Goal: Information Seeking & Learning: Learn about a topic

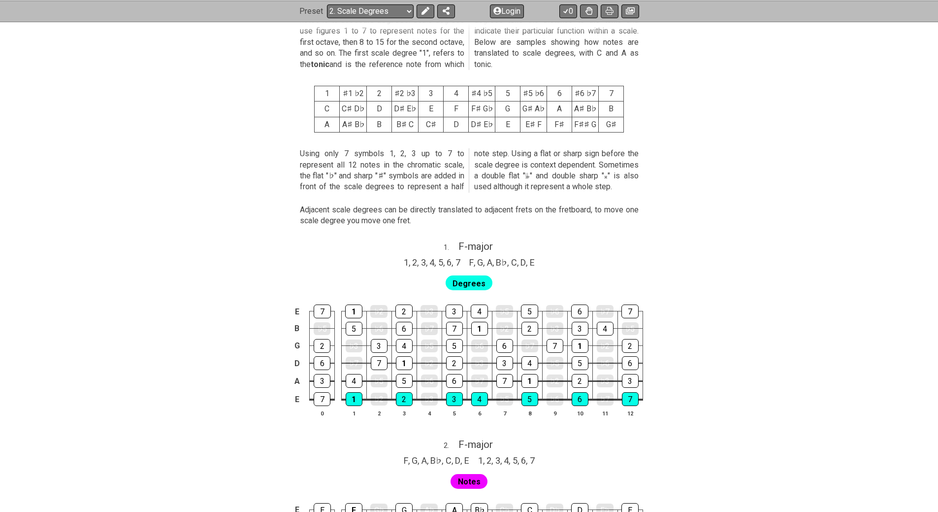
scroll to position [542, 0]
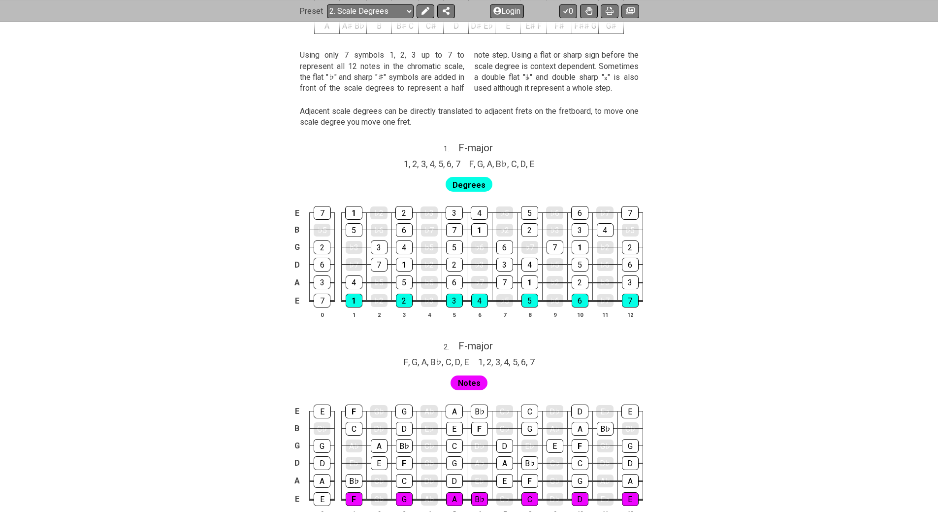
click at [473, 182] on span "Degrees" at bounding box center [468, 185] width 33 height 14
click at [514, 13] on button "Login" at bounding box center [507, 11] width 34 height 14
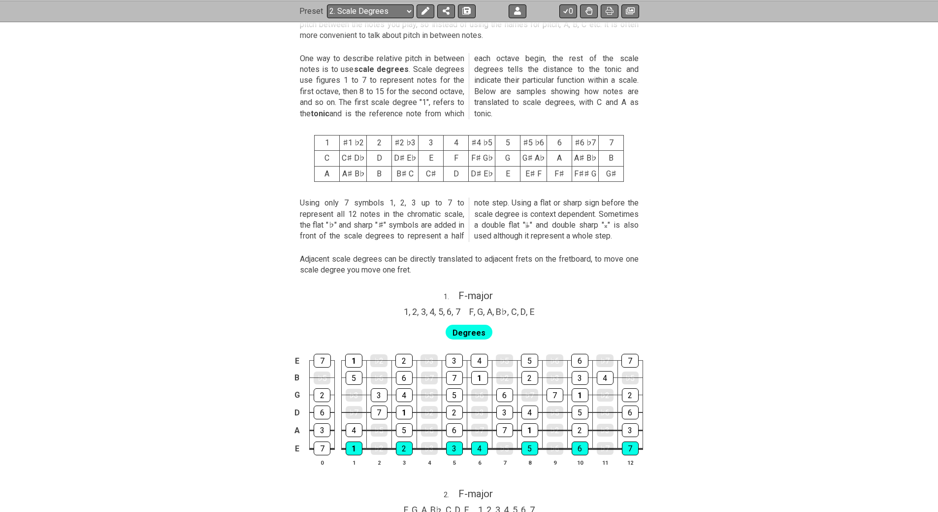
scroll to position [443, 0]
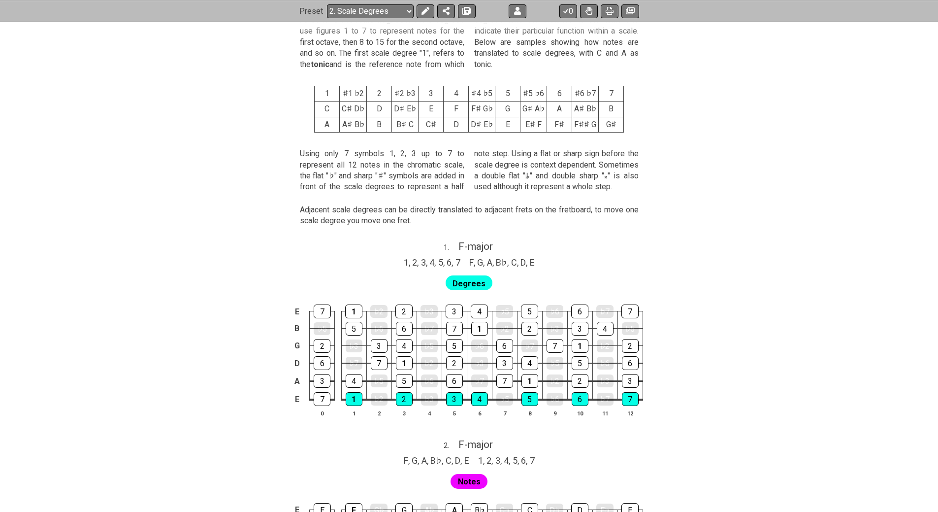
click at [459, 112] on td "F" at bounding box center [456, 108] width 25 height 15
click at [590, 7] on icon at bounding box center [588, 10] width 7 height 8
click at [589, 9] on icon at bounding box center [588, 11] width 7 height 8
click at [589, 9] on icon at bounding box center [588, 10] width 7 height 8
click at [587, 11] on icon at bounding box center [588, 11] width 7 height 8
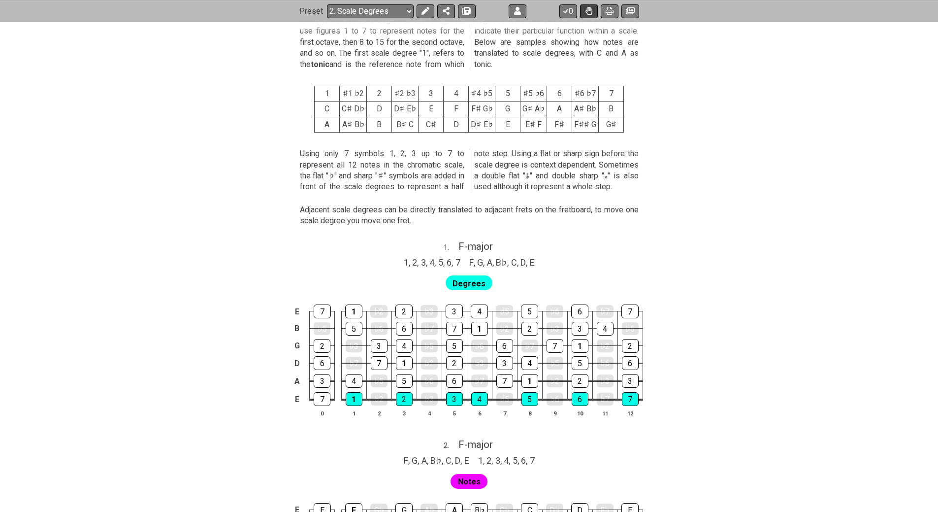
click at [587, 11] on icon at bounding box center [588, 10] width 7 height 8
click at [587, 11] on icon at bounding box center [588, 11] width 7 height 8
click at [570, 12] on button "0" at bounding box center [568, 11] width 18 height 14
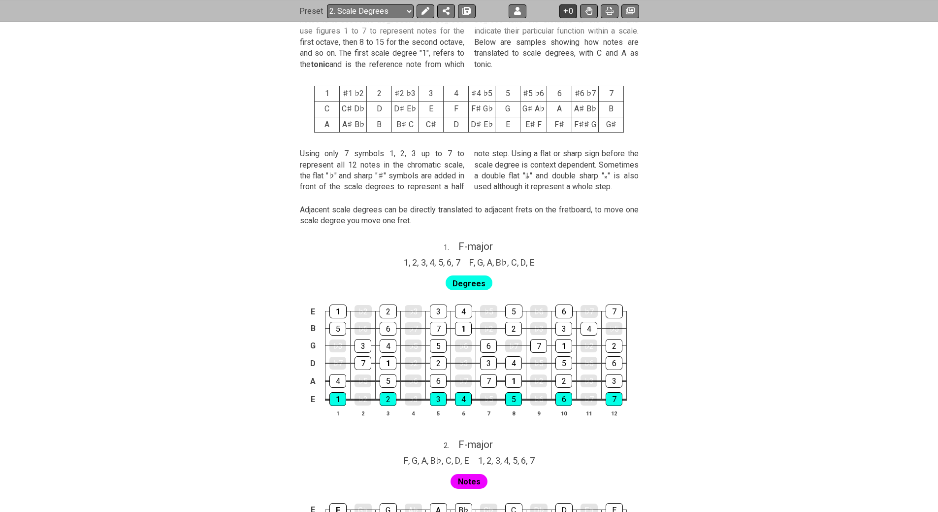
click at [570, 12] on button "0" at bounding box center [568, 11] width 18 height 14
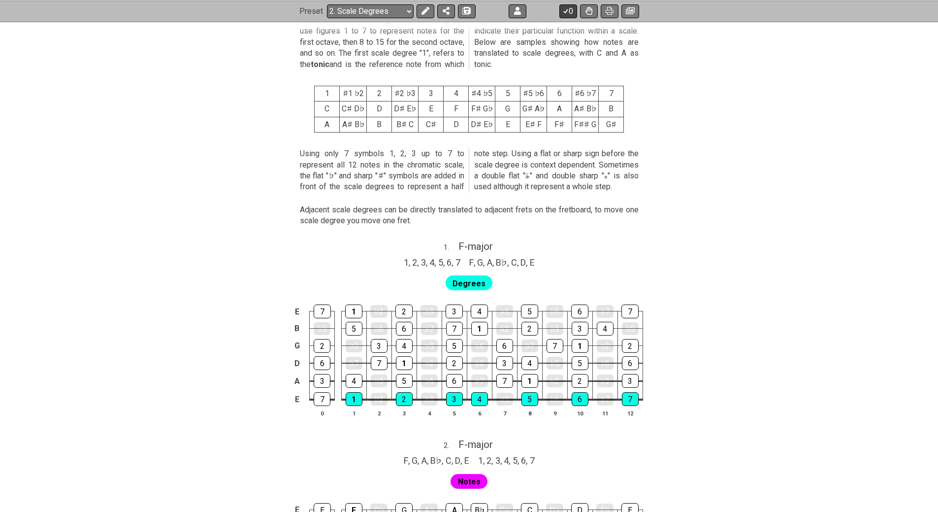
click at [570, 12] on button "0" at bounding box center [568, 11] width 18 height 14
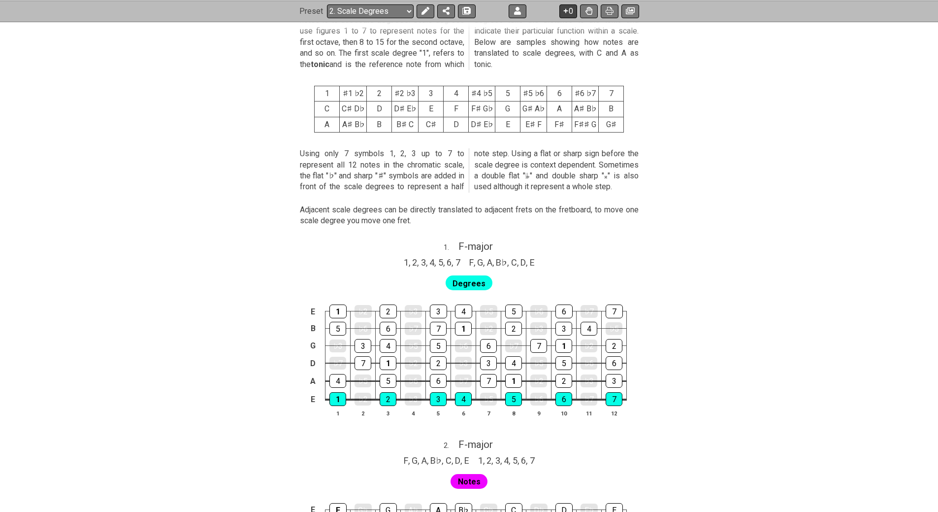
click at [570, 12] on button "0" at bounding box center [568, 11] width 18 height 14
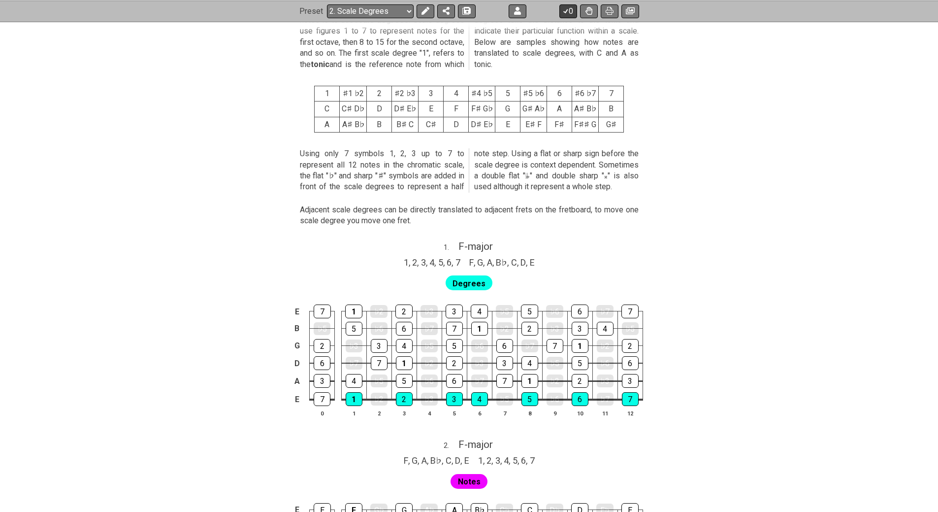
click at [570, 12] on button "0" at bounding box center [568, 11] width 18 height 14
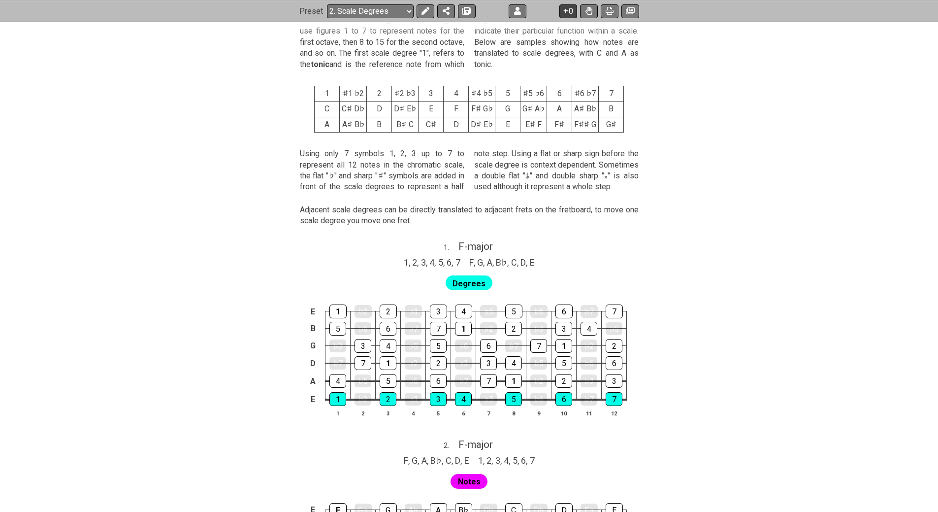
click at [570, 12] on button "0" at bounding box center [568, 11] width 18 height 14
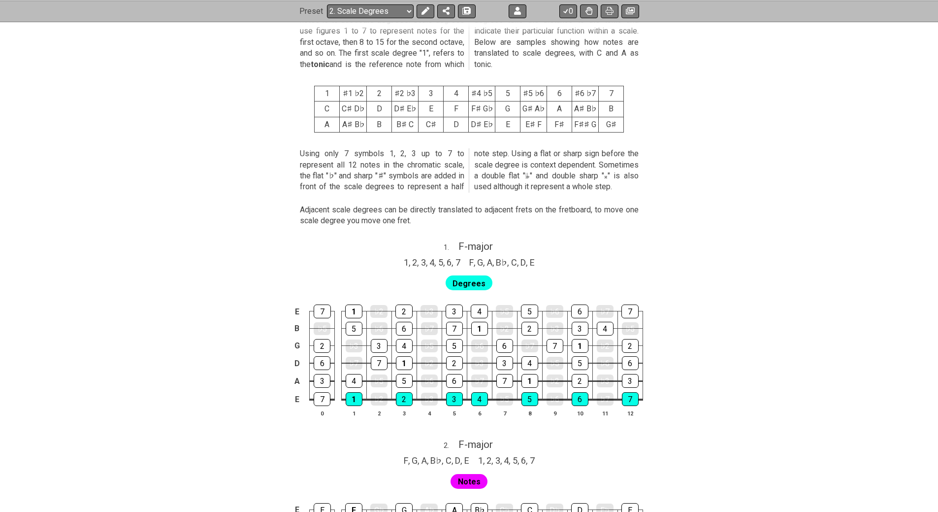
drag, startPoint x: 606, startPoint y: 9, endPoint x: 761, endPoint y: 385, distance: 406.9
click at [606, 9] on icon at bounding box center [610, 11] width 8 height 8
click at [385, 9] on select "Welcome to #fretflip! Initial Preset Custom Preset Minor Pentatonic Major Penta…" at bounding box center [370, 11] width 87 height 14
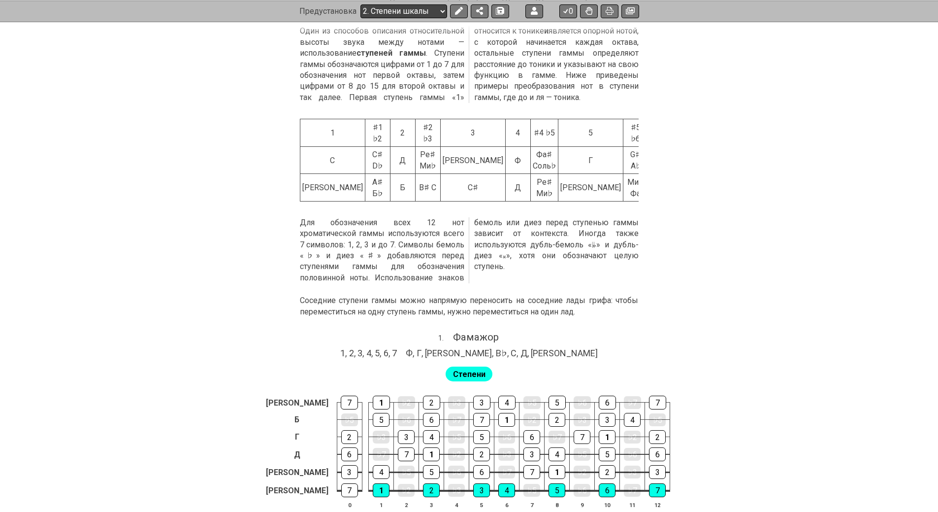
scroll to position [465, 0]
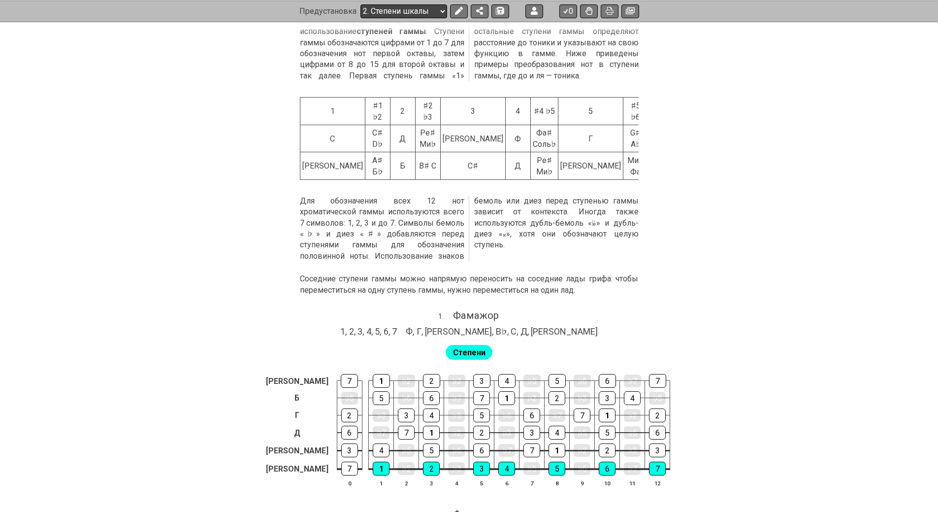
click at [394, 10] on select "Добро пожаловать в #fretflip! Начальная предустановка Пользовательский пресет М…" at bounding box center [403, 11] width 87 height 14
click at [360, 4] on select "Добро пожаловать в #fretflip! Начальная предустановка Пользовательский пресет М…" at bounding box center [403, 11] width 87 height 14
select select "/scale-degrees-and-intervals"
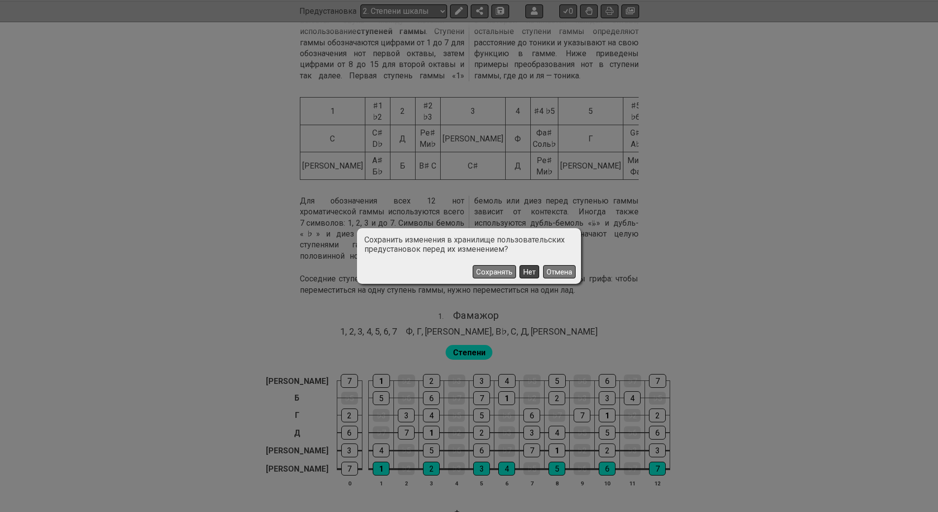
click at [529, 270] on font "Нет" at bounding box center [529, 271] width 13 height 9
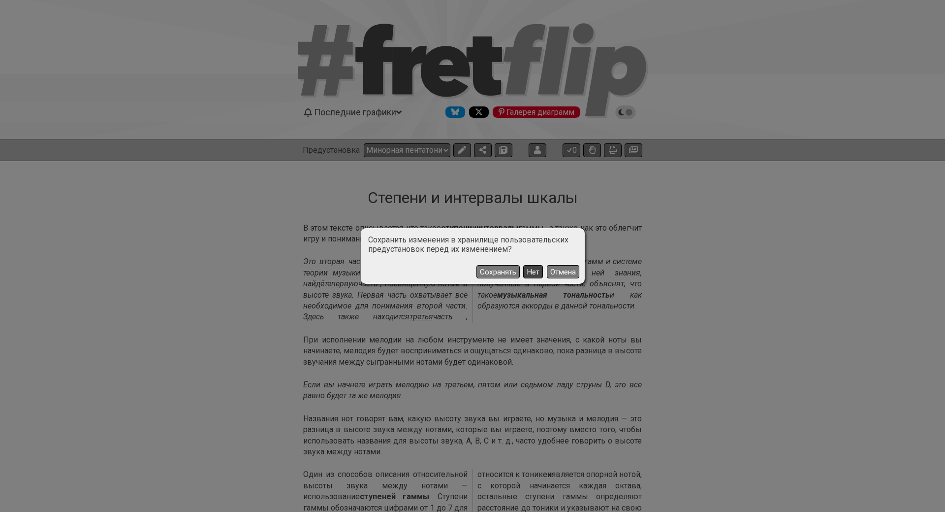
select select "/minor-pentatonic"
select select "C"
